Goal: Task Accomplishment & Management: Use online tool/utility

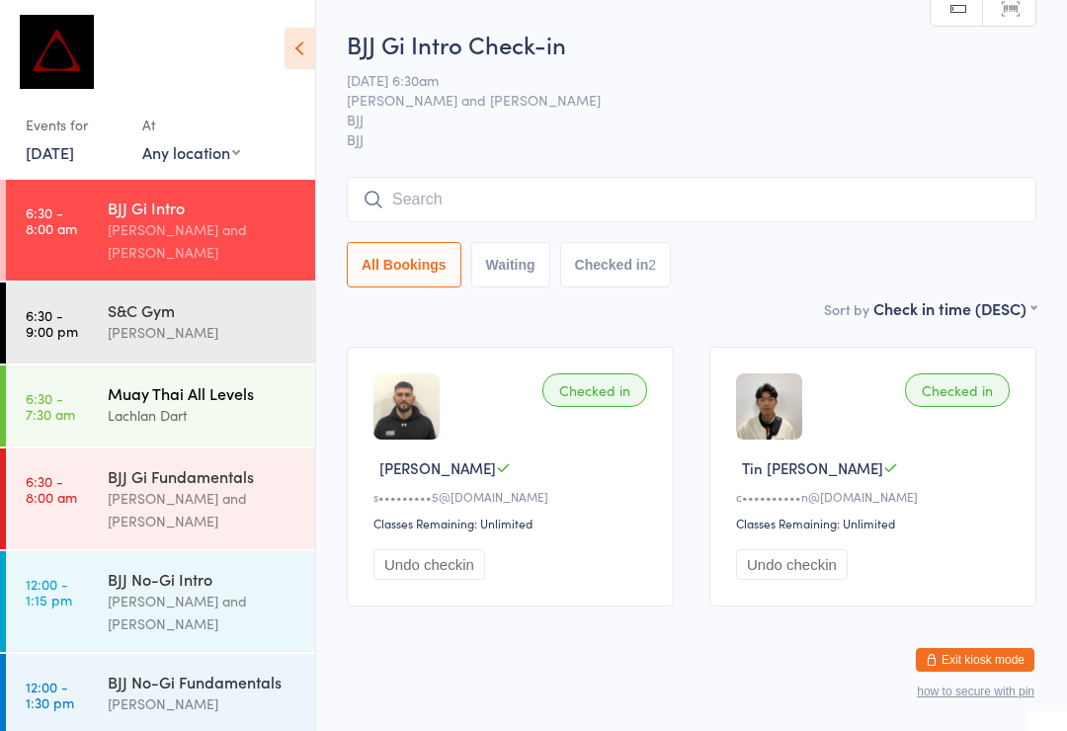
click at [122, 404] on div "Lachlan Dart" at bounding box center [203, 415] width 191 height 23
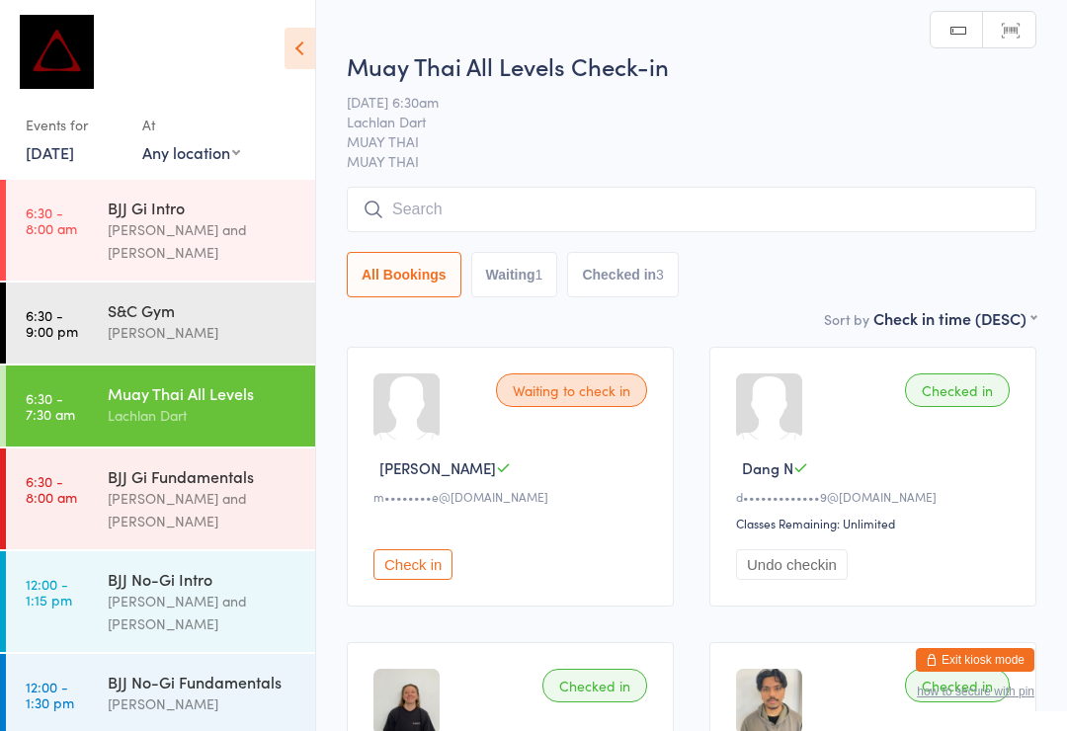
click at [457, 211] on input "search" at bounding box center [692, 209] width 690 height 45
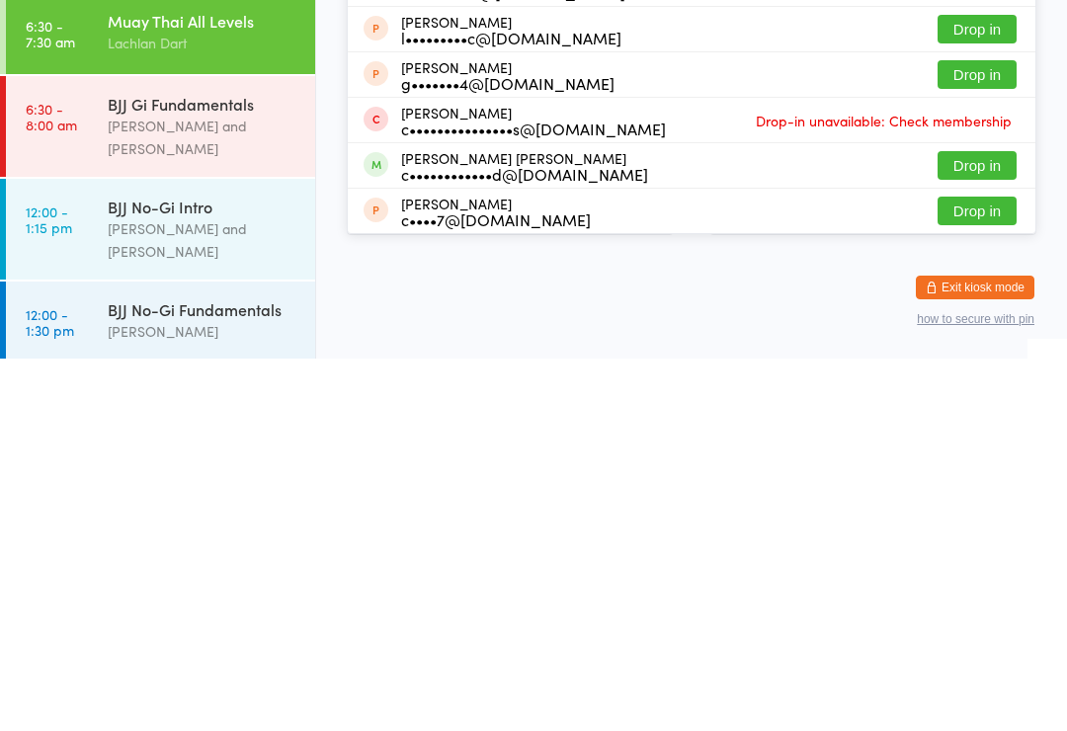
scroll to position [296, 0]
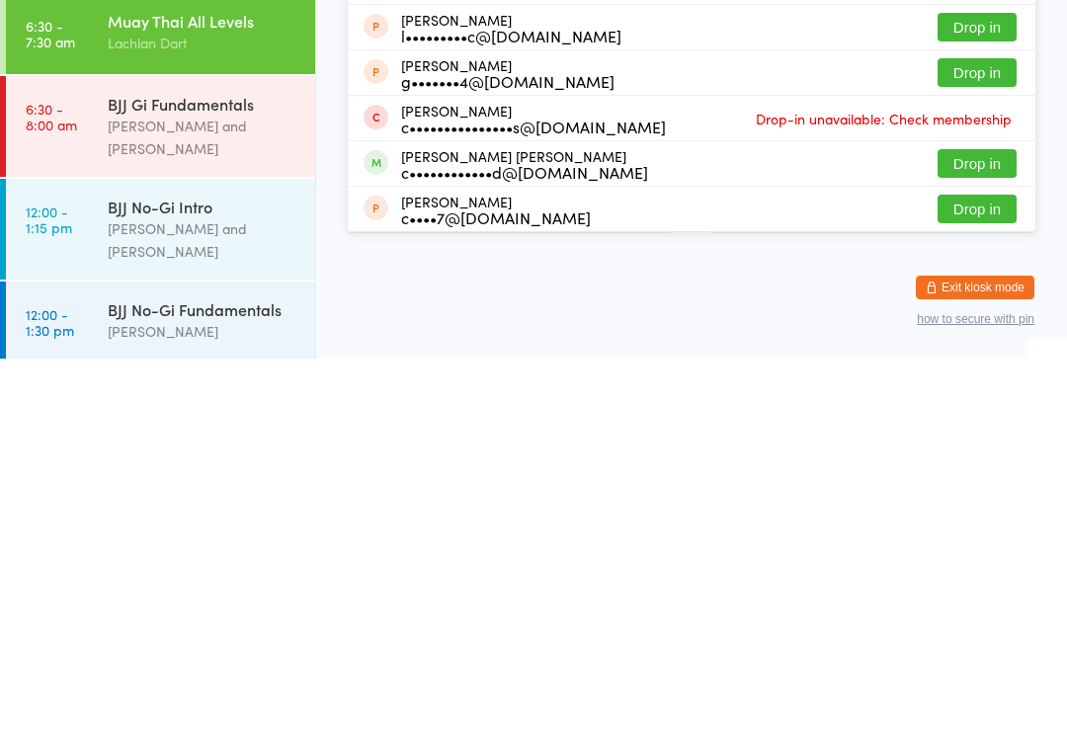
type input "[PERSON_NAME]"
click at [974, 522] on button "Drop in" at bounding box center [977, 536] width 79 height 29
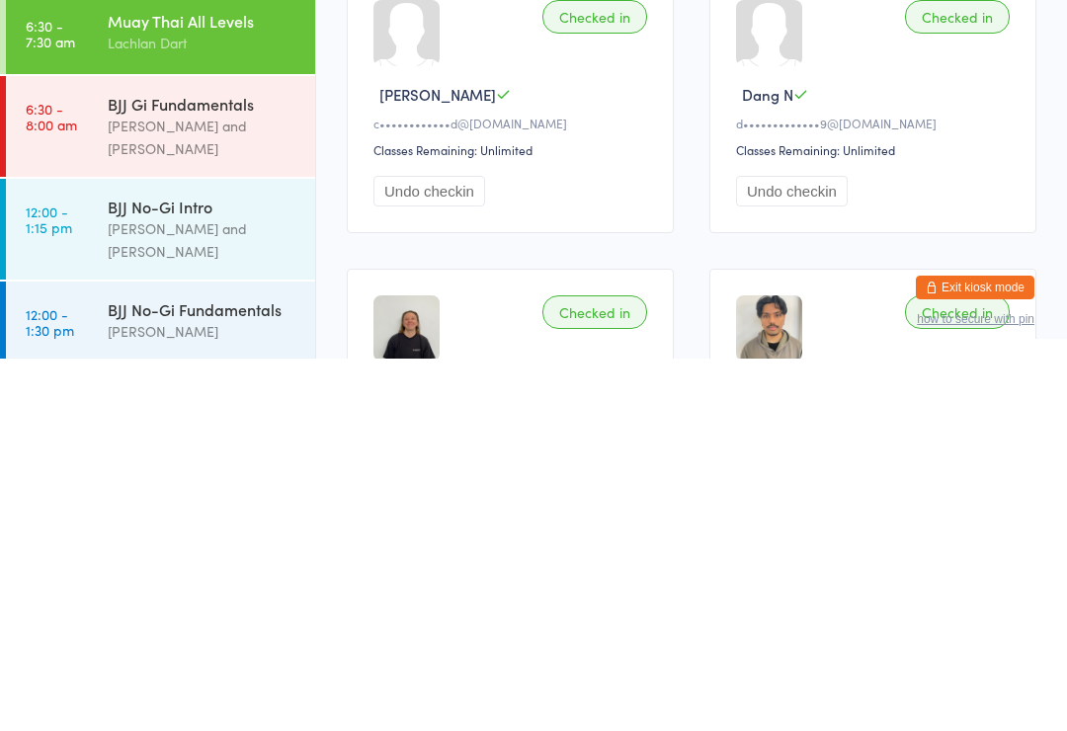
scroll to position [23, 0]
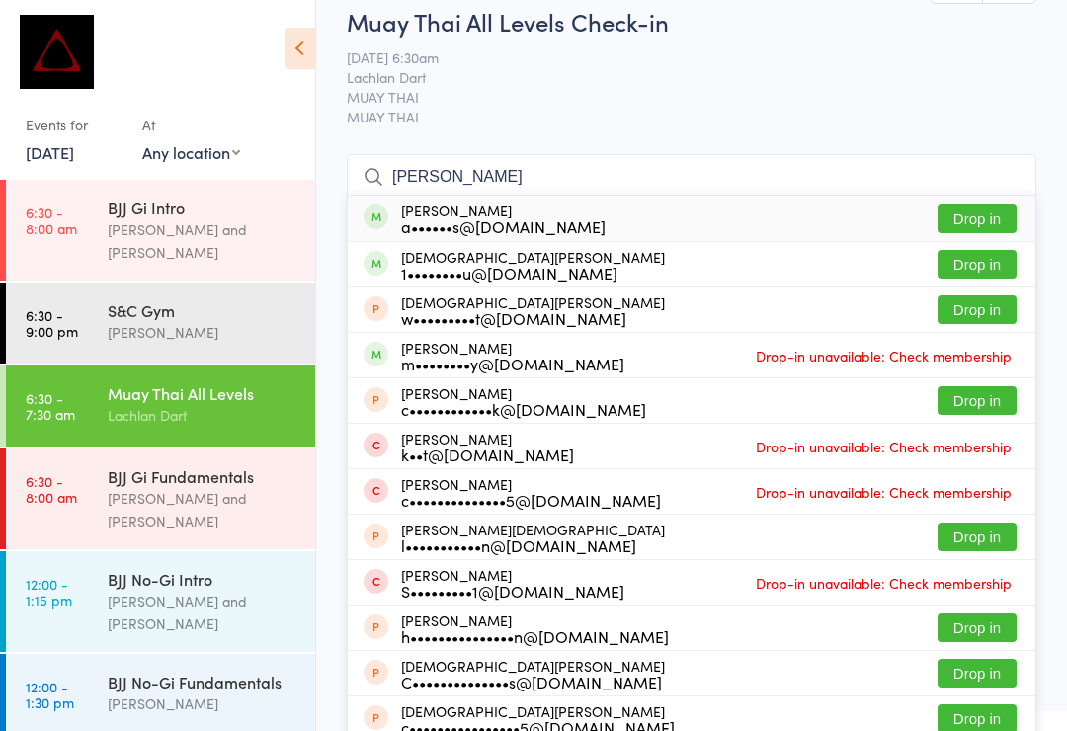
type input "[PERSON_NAME]"
click at [999, 209] on button "Drop in" at bounding box center [977, 219] width 79 height 29
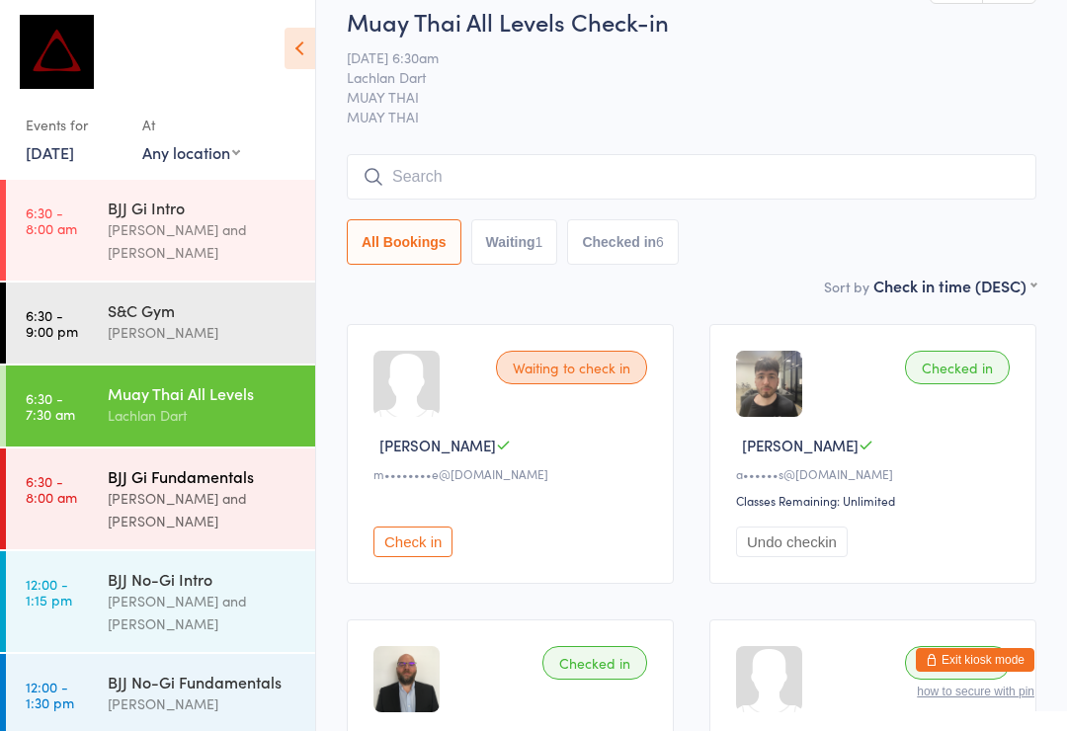
click at [243, 487] on div "[PERSON_NAME] and [PERSON_NAME]" at bounding box center [203, 509] width 191 height 45
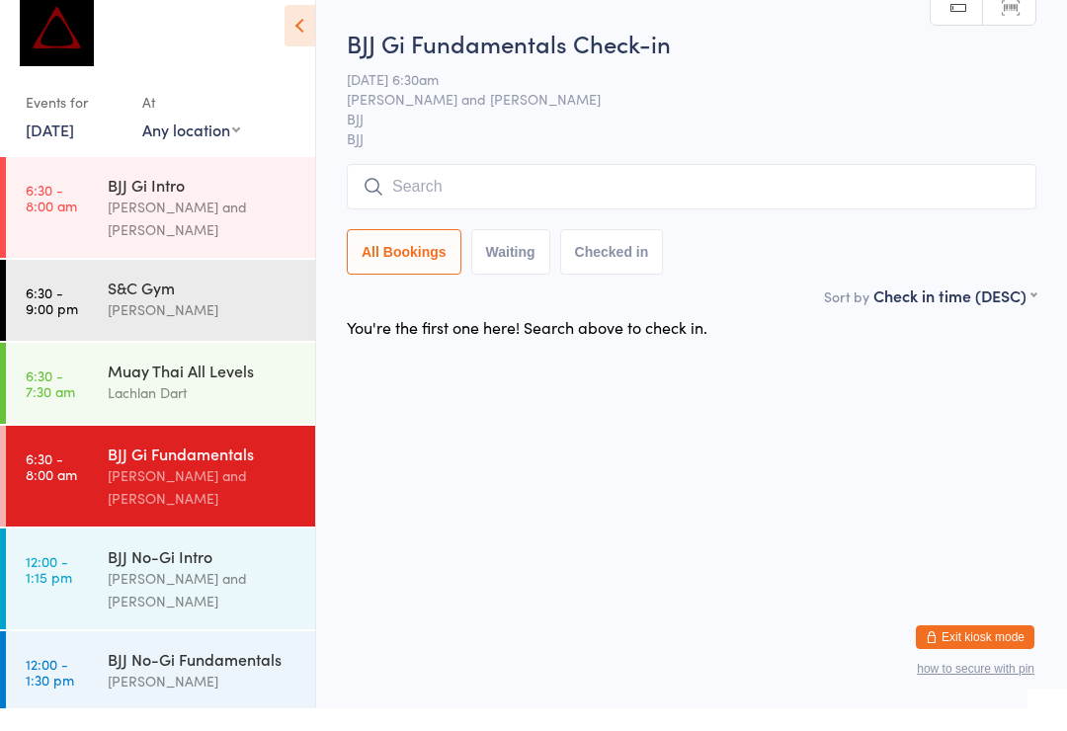
click at [699, 187] on input "search" at bounding box center [692, 209] width 690 height 45
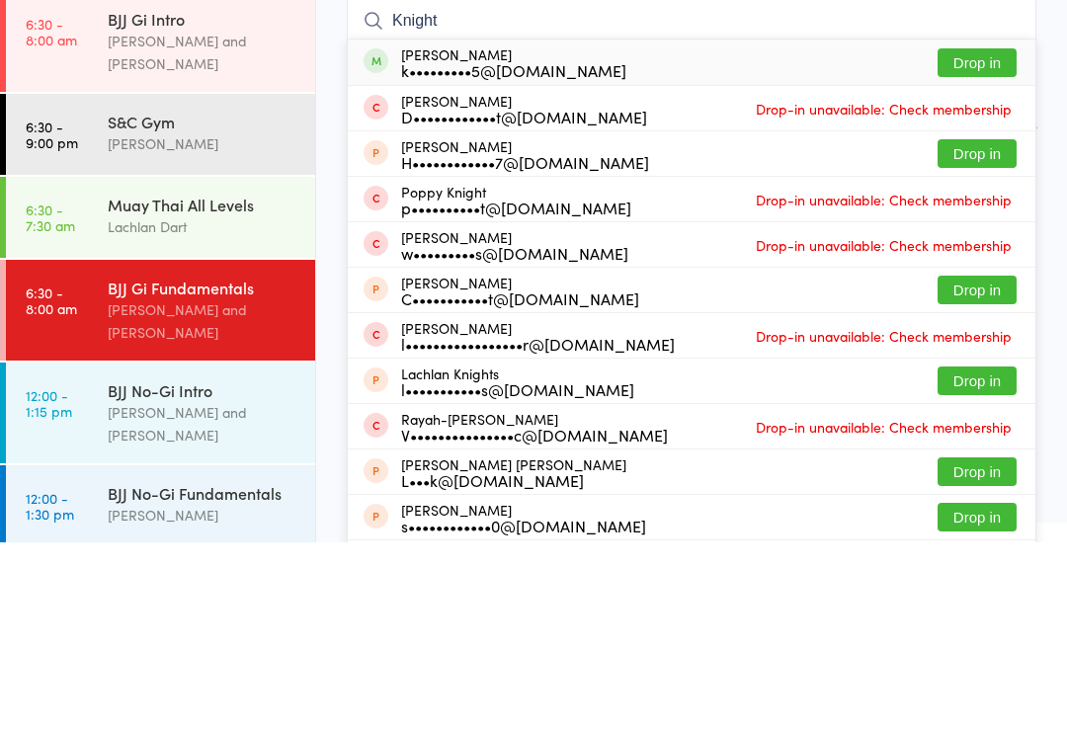
type input "Knight"
click at [980, 237] on button "Drop in" at bounding box center [977, 251] width 79 height 29
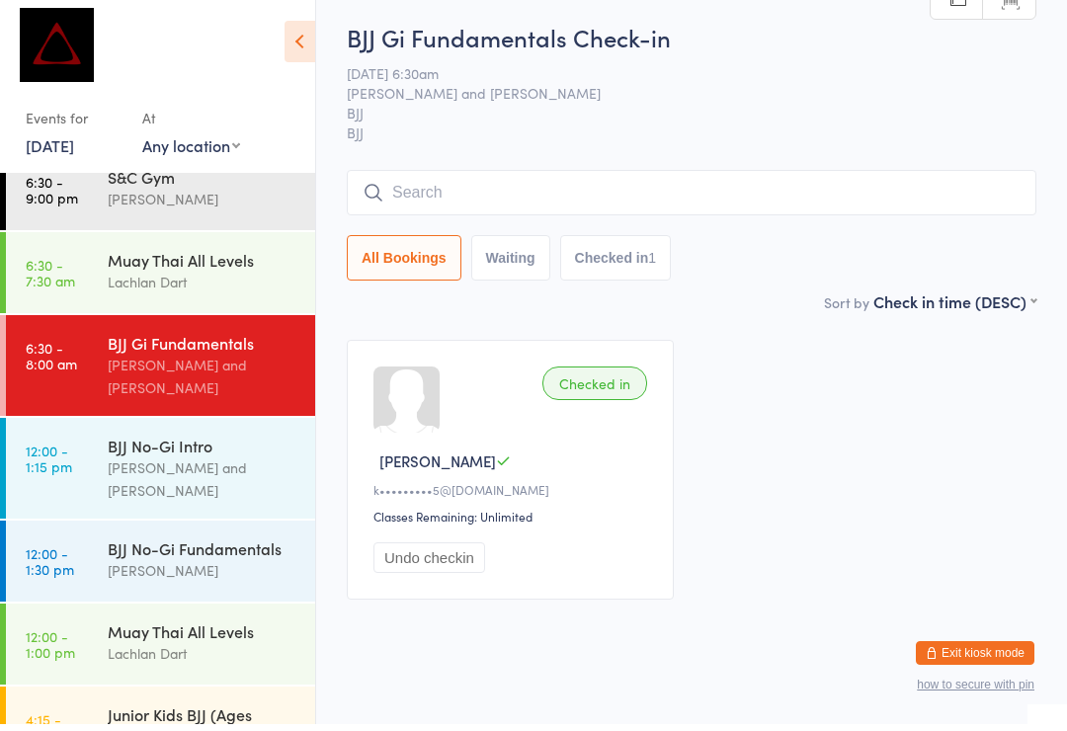
scroll to position [122, 0]
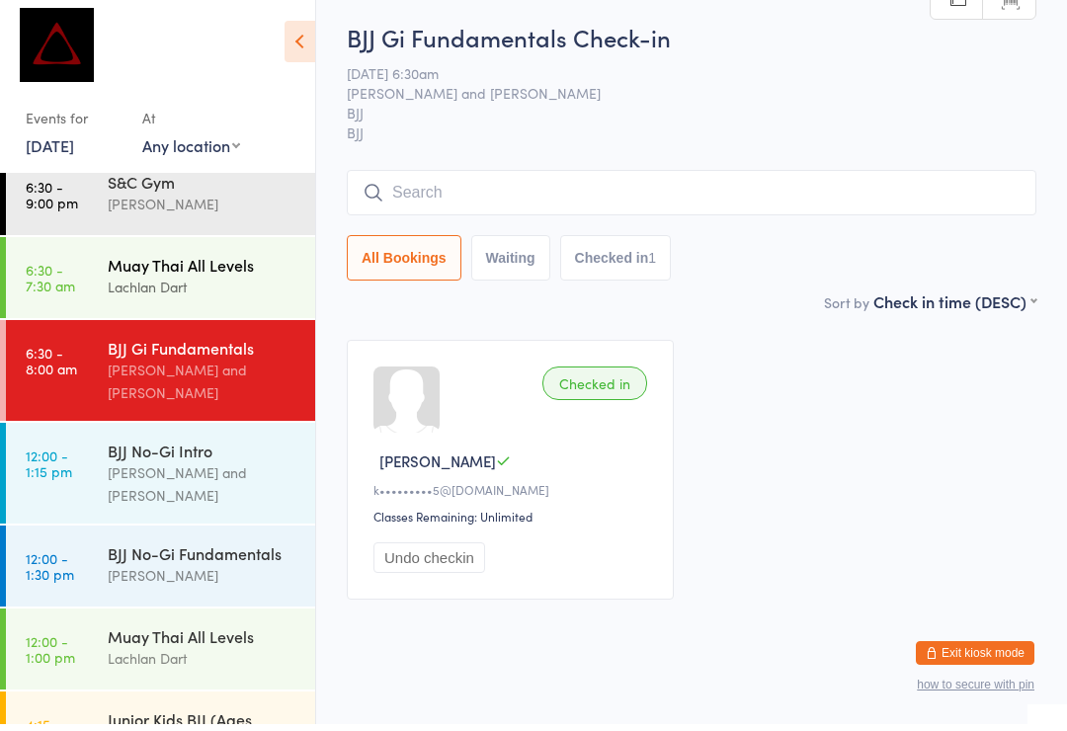
click at [77, 245] on link "6:30 - 7:30 am Muay Thai All Levels Lachlan Dart" at bounding box center [160, 284] width 309 height 81
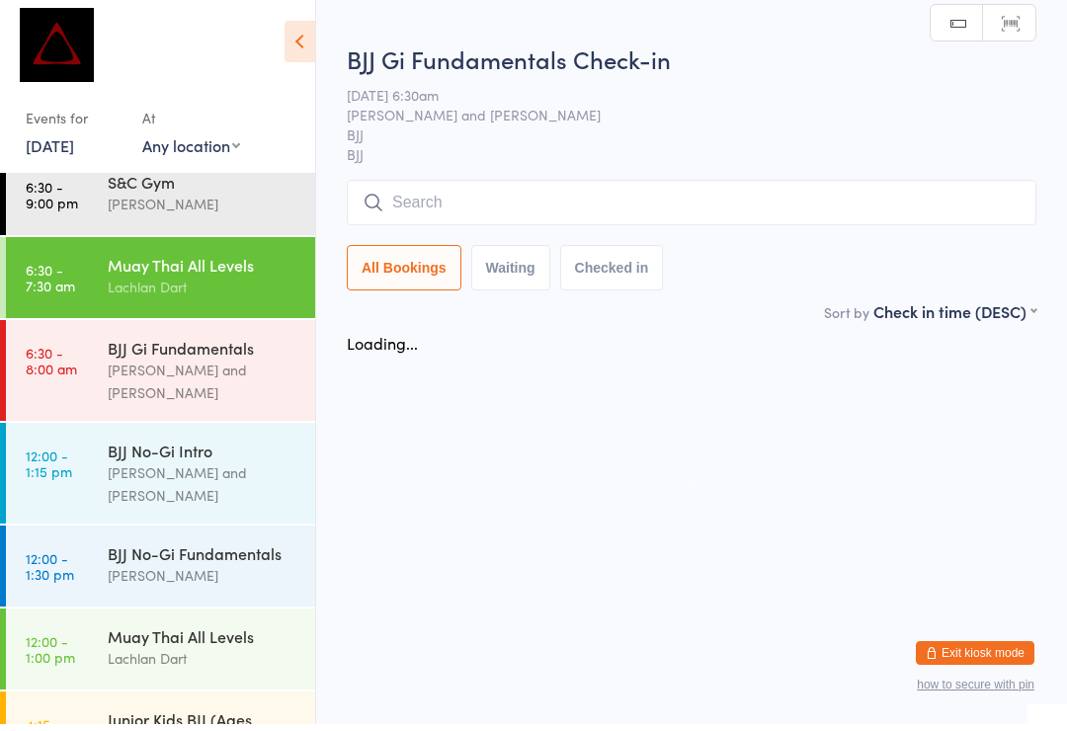
scroll to position [7, 0]
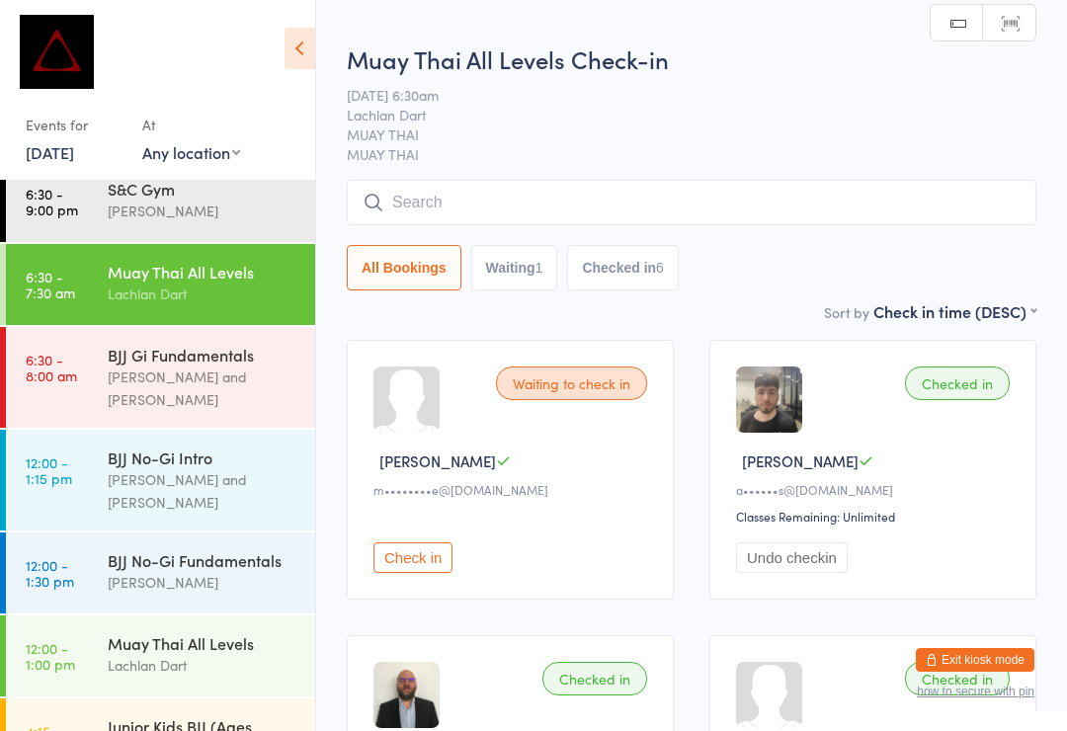
click at [440, 192] on input "search" at bounding box center [692, 202] width 690 height 45
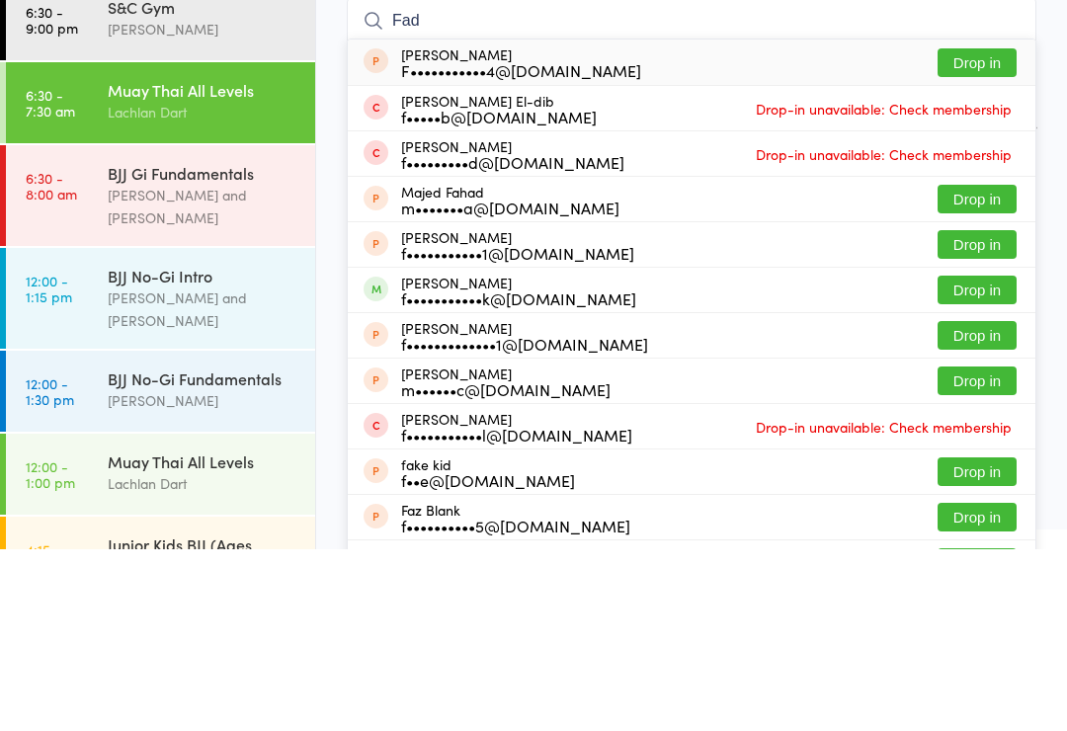
type input "Fad"
click at [945, 458] on button "Drop in" at bounding box center [977, 472] width 79 height 29
